Goal: Task Accomplishment & Management: Manage account settings

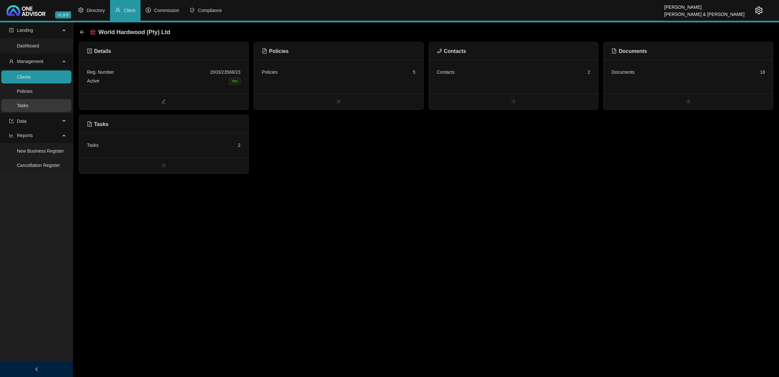
click at [20, 106] on link "Tasks" at bounding box center [23, 105] width 12 height 5
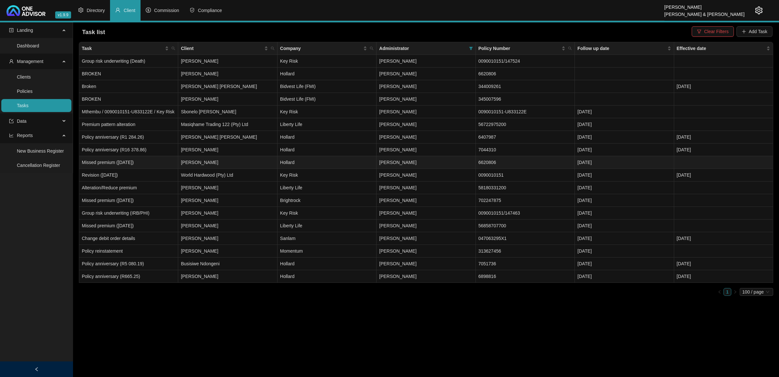
click at [196, 164] on td "[PERSON_NAME]" at bounding box center [227, 162] width 99 height 13
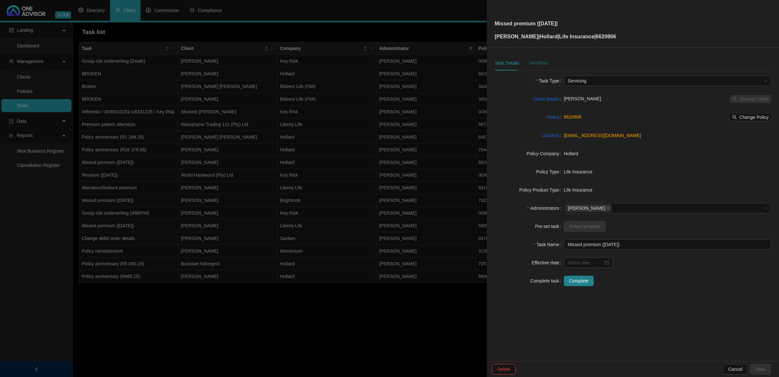
click at [535, 61] on div "Workflow" at bounding box center [539, 62] width 19 height 7
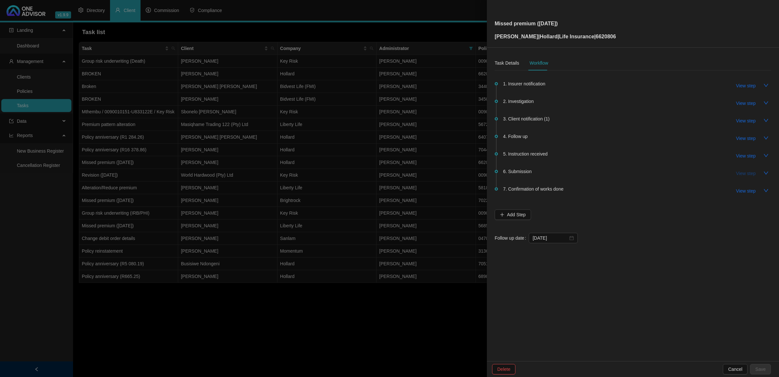
click at [740, 172] on span "View step" at bounding box center [746, 173] width 19 height 7
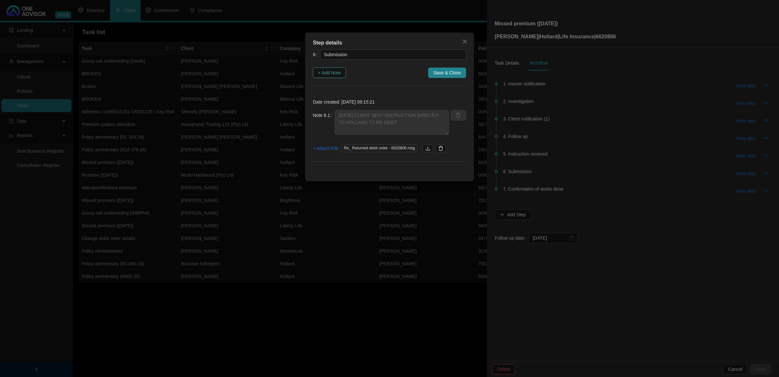
click at [332, 72] on span "+ Add Note" at bounding box center [329, 72] width 23 height 7
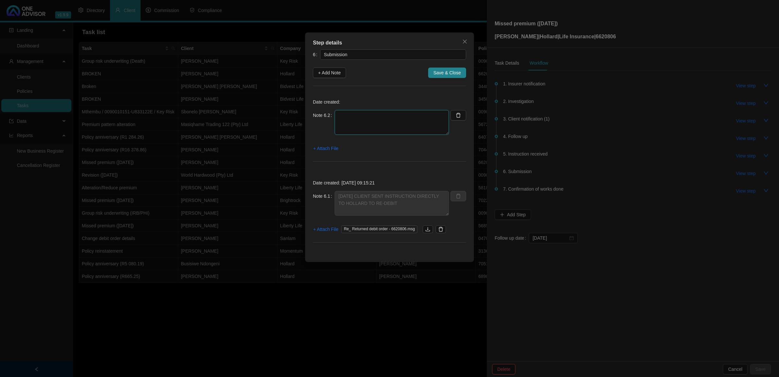
click at [397, 134] on textarea at bounding box center [392, 122] width 114 height 25
click at [423, 119] on textarea "[DATE] - 09.39 CALLED HOLLARD" at bounding box center [392, 122] width 114 height 25
drag, startPoint x: 396, startPoint y: 127, endPoint x: 391, endPoint y: 132, distance: 6.2
click at [391, 132] on textarea "[DATE] - 09.39 CALLED HOLLARD TO SEE IF THIS HAS BEEN ARRANGED - HE SAID ITS BE…" at bounding box center [392, 122] width 114 height 25
drag, startPoint x: 401, startPoint y: 131, endPoint x: 332, endPoint y: 114, distance: 71.9
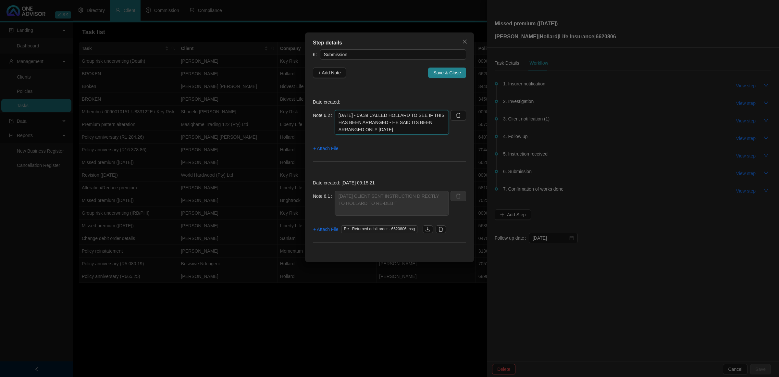
click at [332, 114] on div "Note 6.2 [DATE] - 09.39 CALLED HOLLARD TO SEE IF THIS HAS BEEN ARRANGED - HE SA…" at bounding box center [381, 122] width 136 height 25
click at [414, 130] on textarea "[DATE] - 09.39 CALLED HOLLARD TO SEE IF THIS HAS BEEN ARRANGED - HE SAID ITS BE…" at bounding box center [392, 122] width 114 height 25
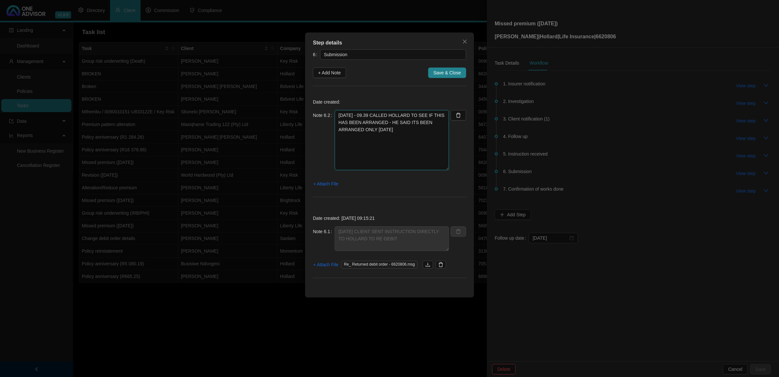
drag, startPoint x: 445, startPoint y: 133, endPoint x: 446, endPoint y: 168, distance: 35.4
click at [446, 168] on textarea "[DATE] - 09.39 CALLED HOLLARD TO SEE IF THIS HAS BEEN ARRANGED - HE SAID ITS BE…" at bounding box center [392, 140] width 114 height 60
click at [413, 132] on textarea "[DATE] - 09.39 CALLED HOLLARD TO SEE IF THIS HAS BEEN ARRANGED - HE SAID ITS BE…" at bounding box center [392, 140] width 114 height 60
click at [354, 83] on div "6 Submission + Add Note Save & Close Date created: Note 6.2 [DATE] - 09.39 CALL…" at bounding box center [389, 167] width 153 height 236
click at [411, 122] on textarea "[DATE] - 09.39 CALLED HOLLARD TO SEE IF THIS HAS BEEN ARRANGED - HE SAID ITS BE…" at bounding box center [392, 140] width 114 height 60
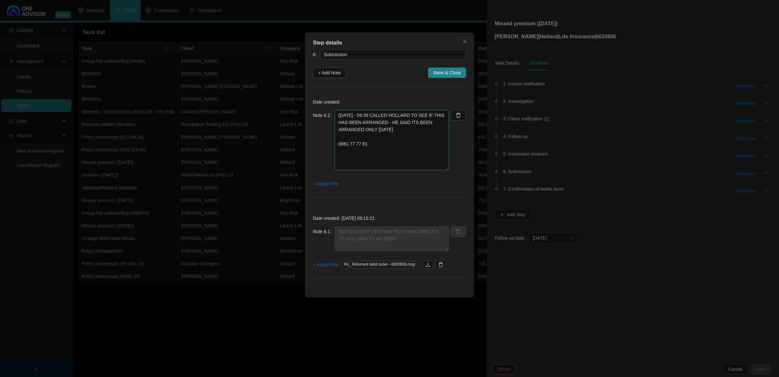
drag, startPoint x: 404, startPoint y: 131, endPoint x: 386, endPoint y: 124, distance: 18.4
click at [386, 124] on textarea "[DATE] - 09.39 CALLED HOLLARD TO SEE IF THIS HAS BEEN ARRANGED - HE SAID ITS BE…" at bounding box center [392, 140] width 114 height 60
drag, startPoint x: 374, startPoint y: 157, endPoint x: 339, endPoint y: 162, distance: 35.1
click at [339, 162] on textarea "[DATE] - 09.39 CALLED [PERSON_NAME] TO SEE IF THIS HAS BEEN ARRANGED - SPOKE TO…" at bounding box center [392, 140] width 114 height 60
type textarea "[DATE] - 09.39 CALLED [PERSON_NAME] TO SEE IF THIS HAS BEEN ARRANGED - SPOKE TO…"
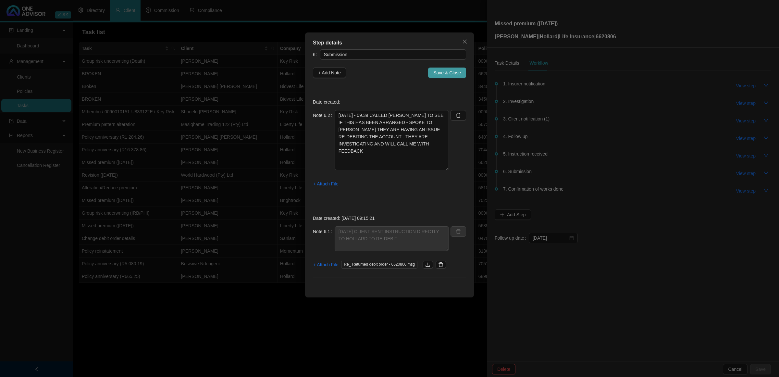
click at [454, 73] on span "Save & Close" at bounding box center [448, 72] width 28 height 7
